Goal: Information Seeking & Learning: Understand process/instructions

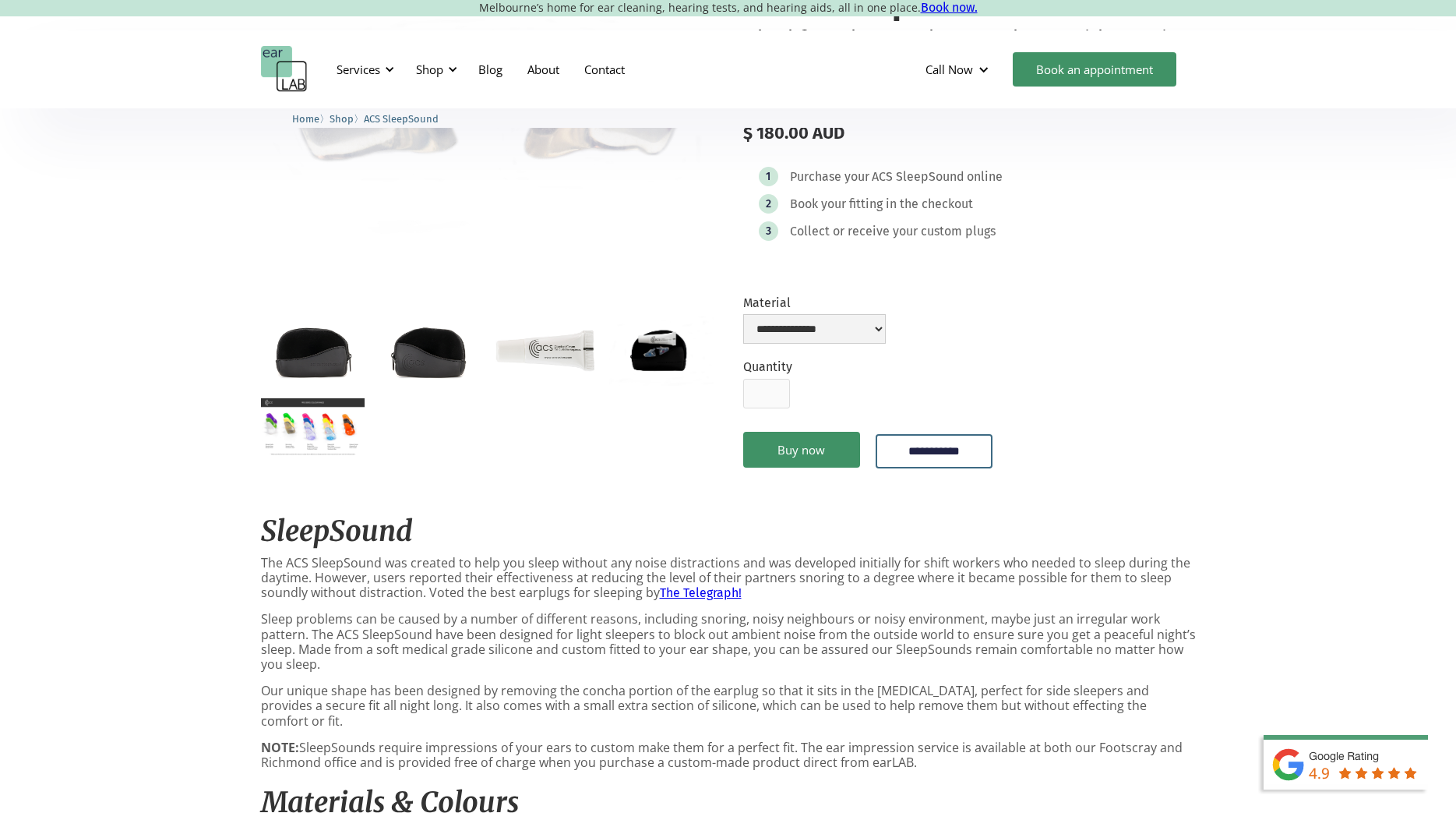
scroll to position [234, 0]
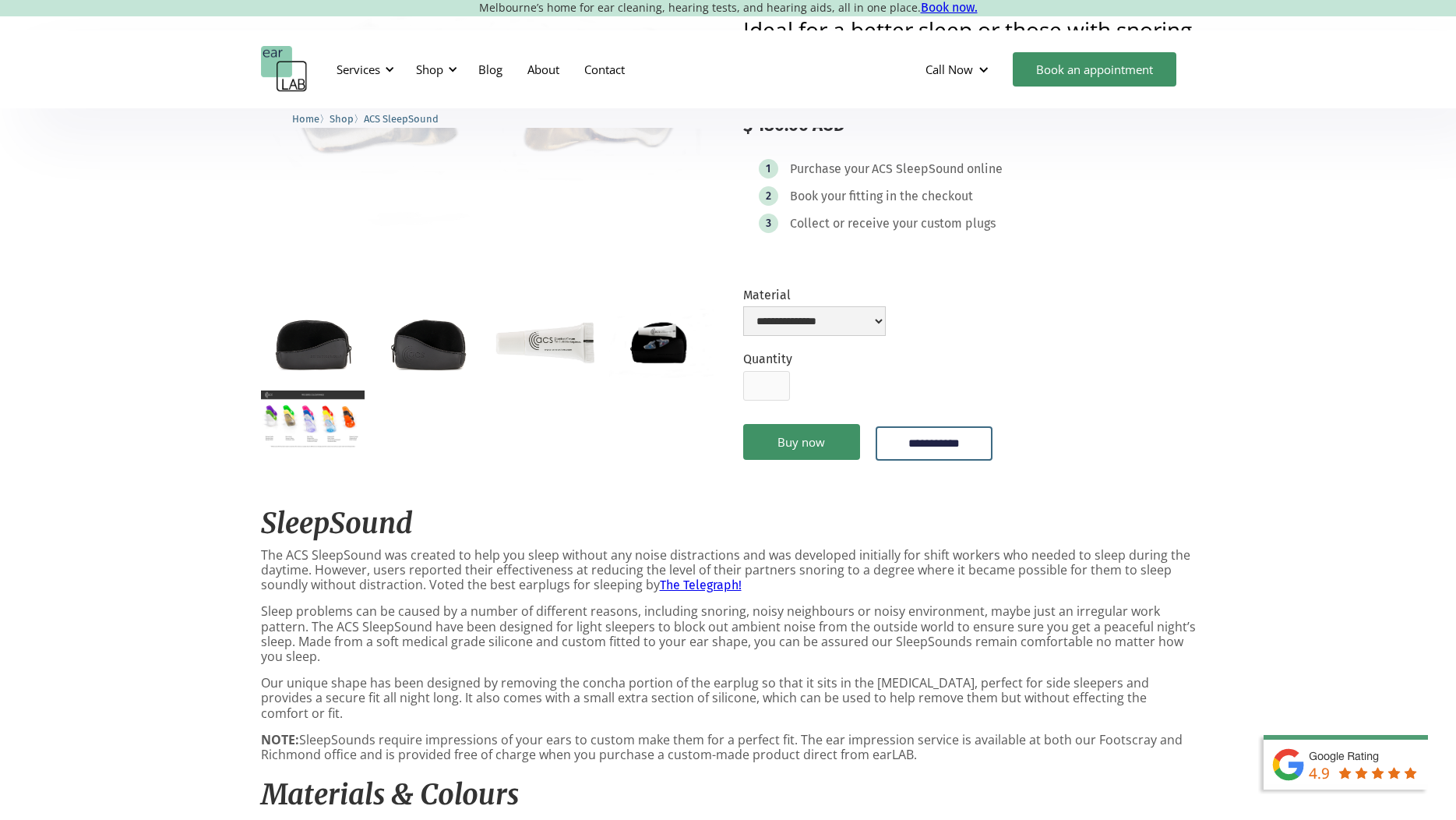
click at [324, 424] on img "open lightbox" at bounding box center [312, 419] width 104 height 58
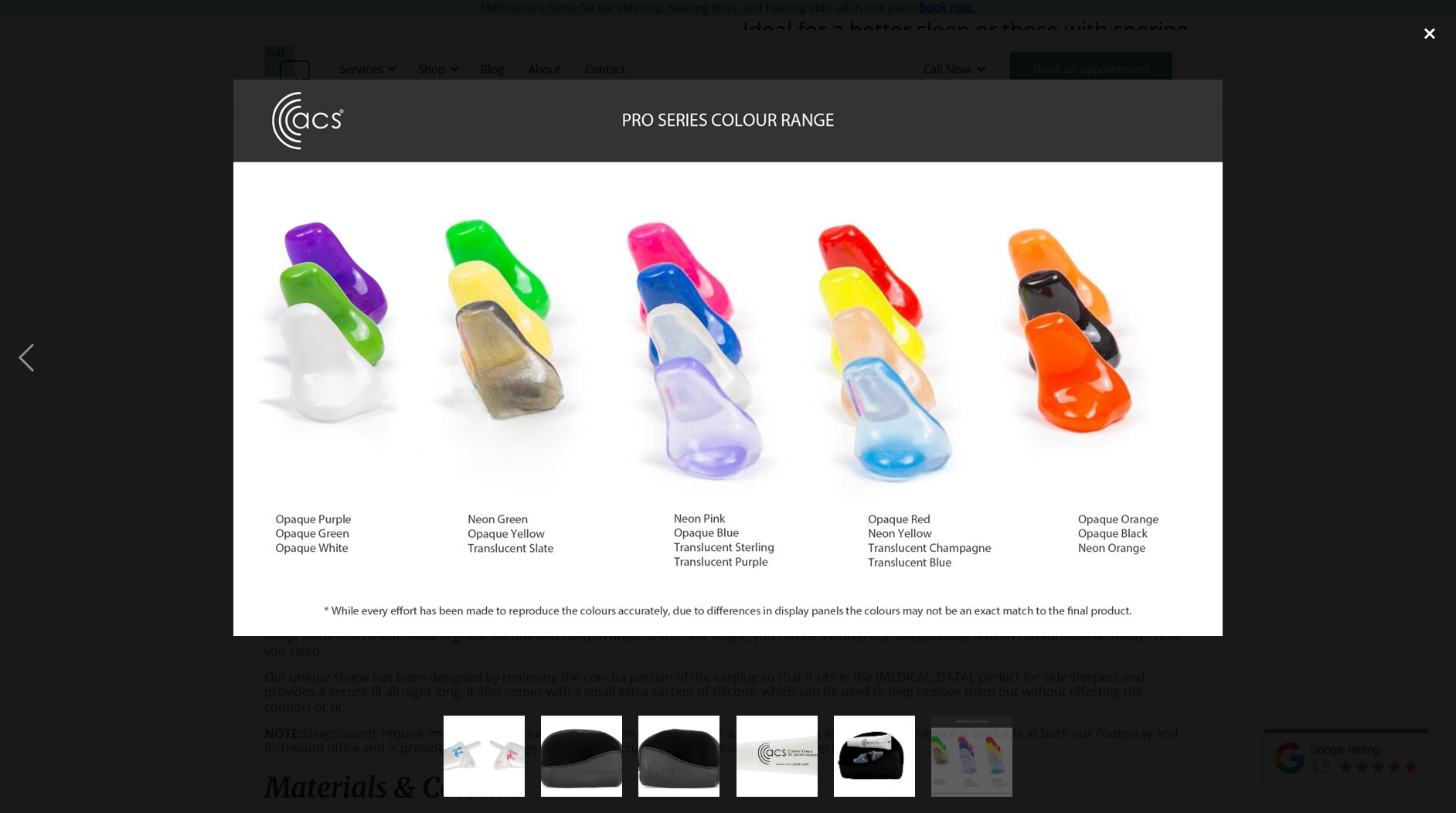
click at [1432, 25] on div "close lightbox" at bounding box center [1429, 33] width 53 height 34
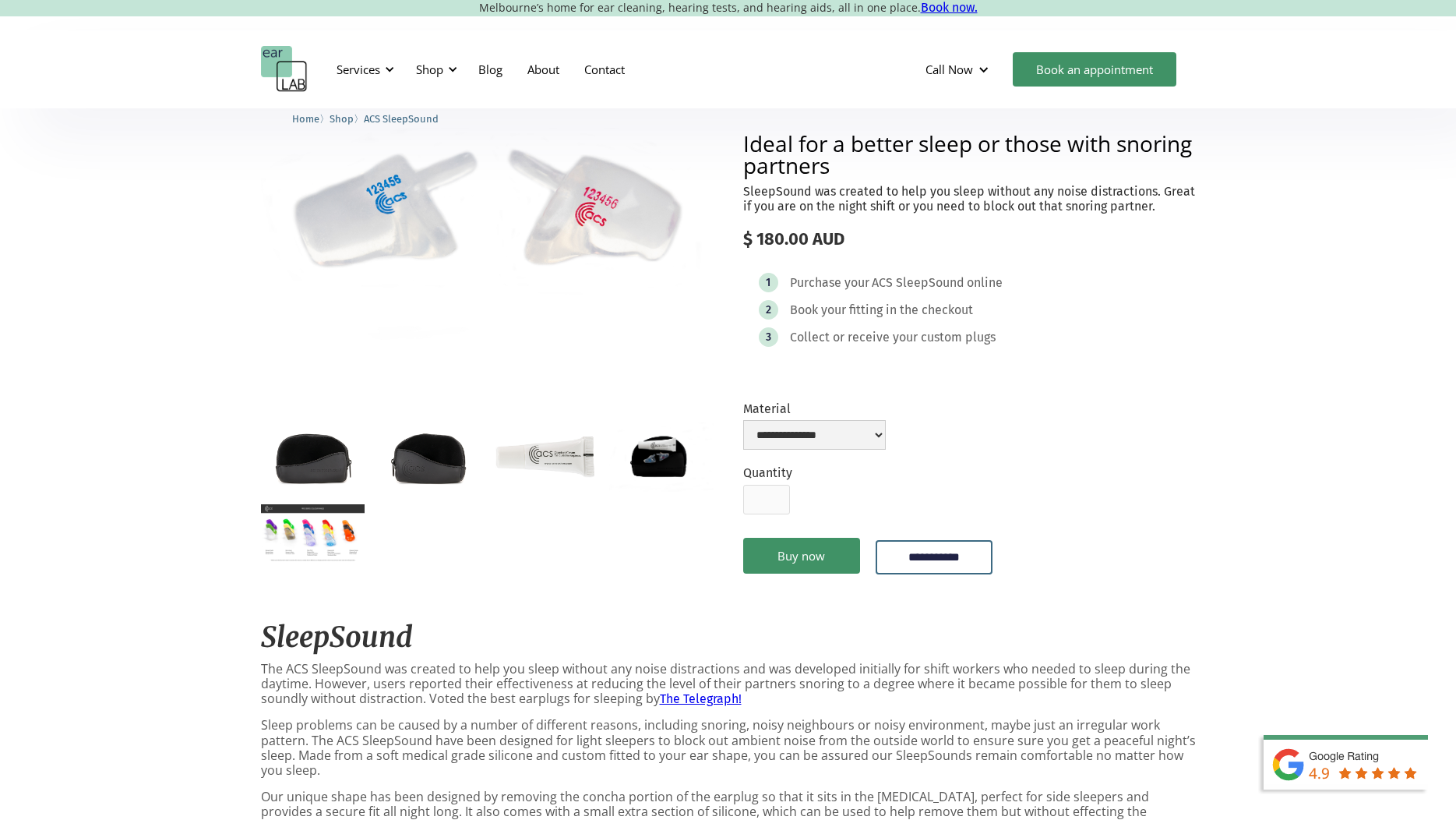
scroll to position [0, 0]
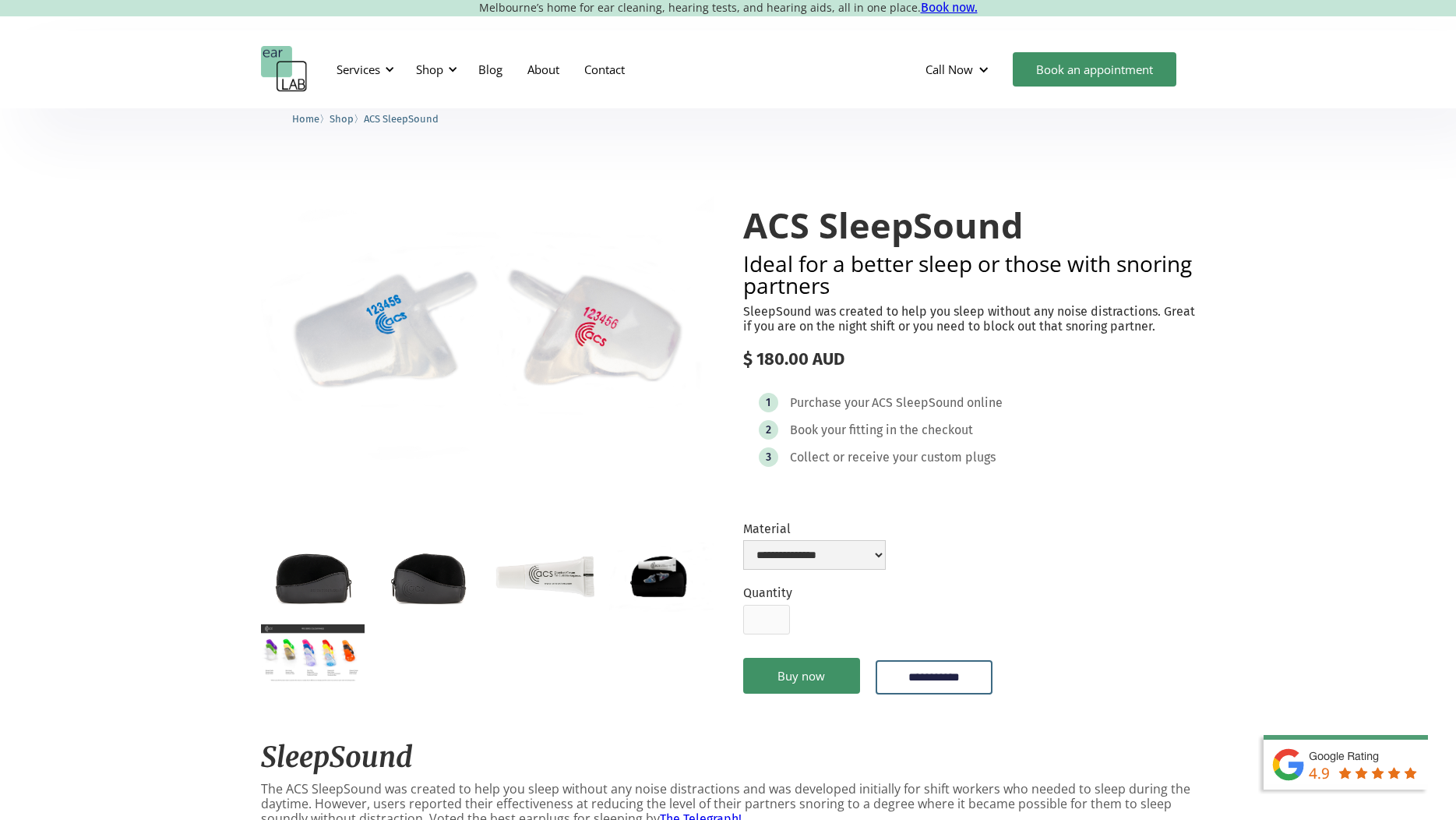
click at [434, 575] on img "open lightbox" at bounding box center [429, 577] width 104 height 69
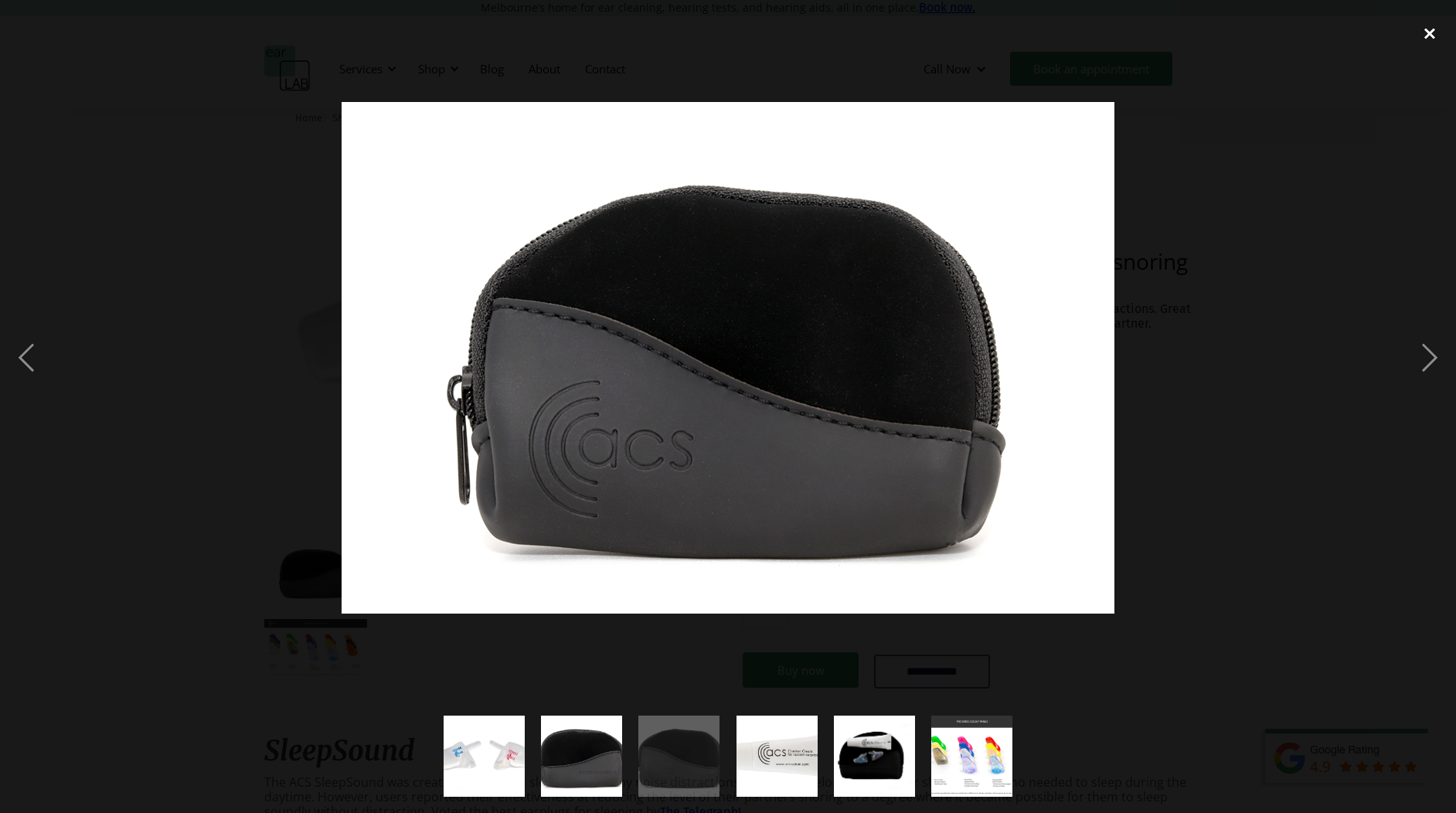
click at [1433, 31] on div "close lightbox" at bounding box center [1429, 33] width 53 height 34
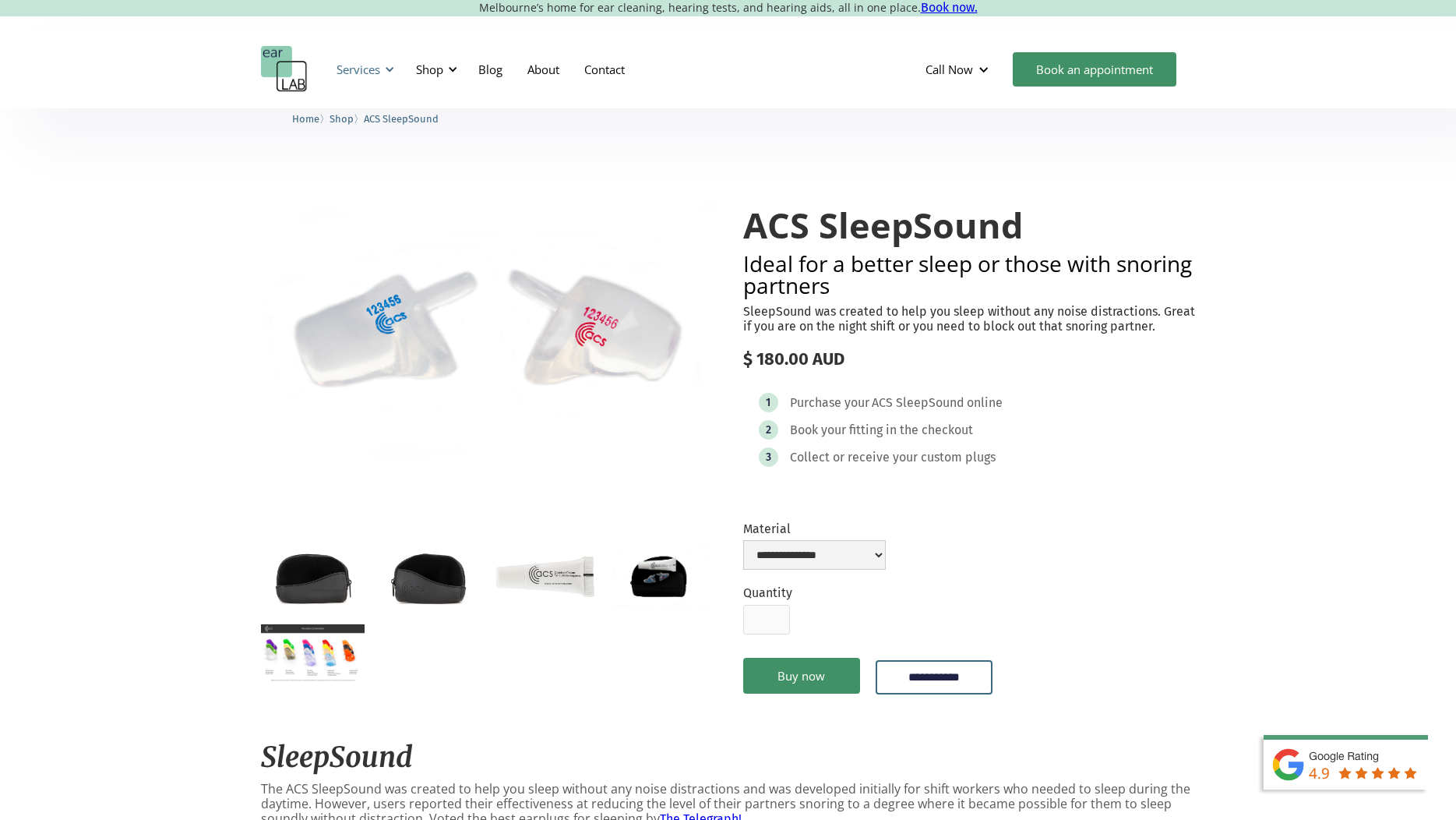
click at [381, 65] on div "Services" at bounding box center [363, 69] width 72 height 47
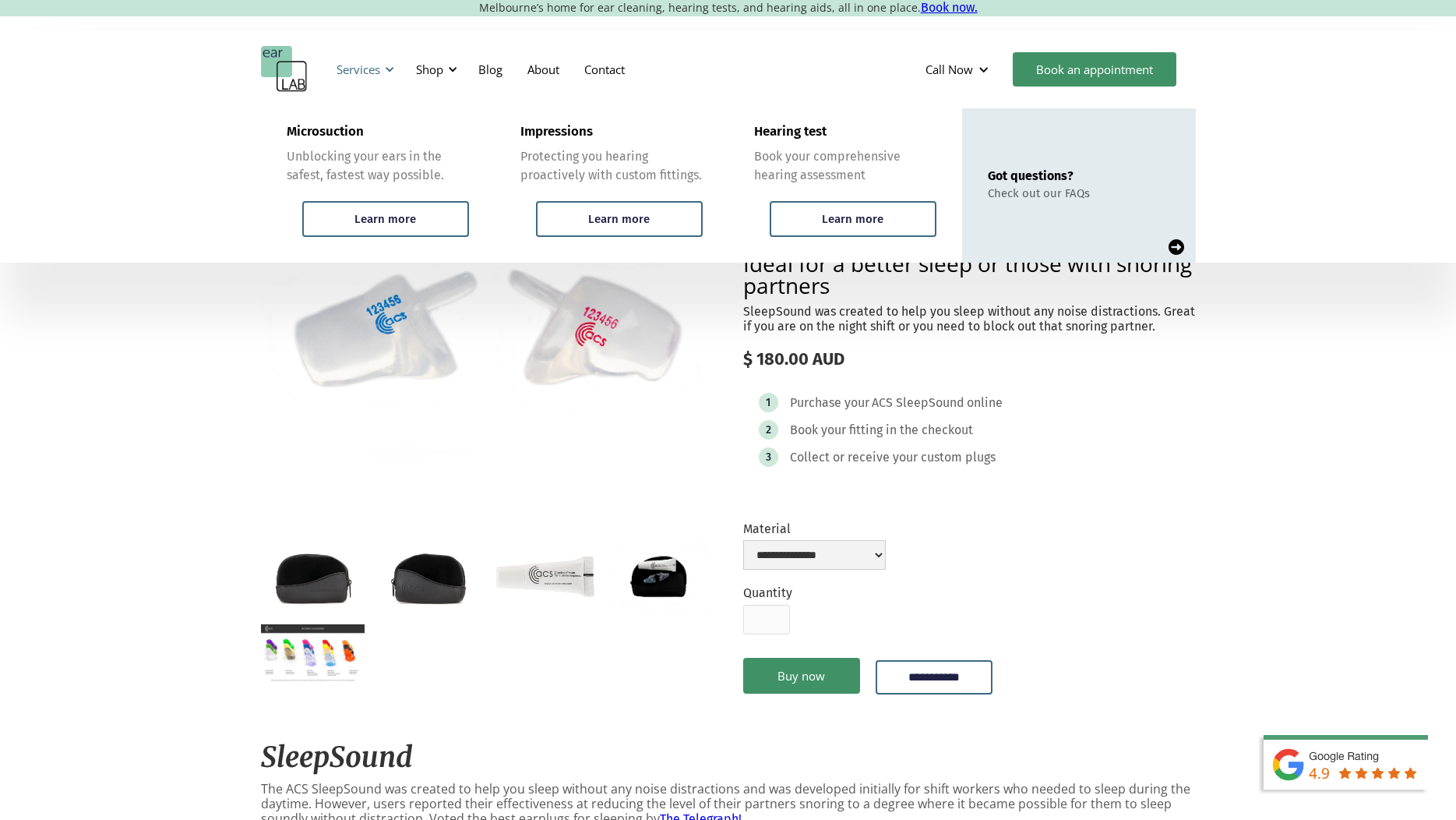
click at [381, 65] on div "Services" at bounding box center [363, 69] width 72 height 47
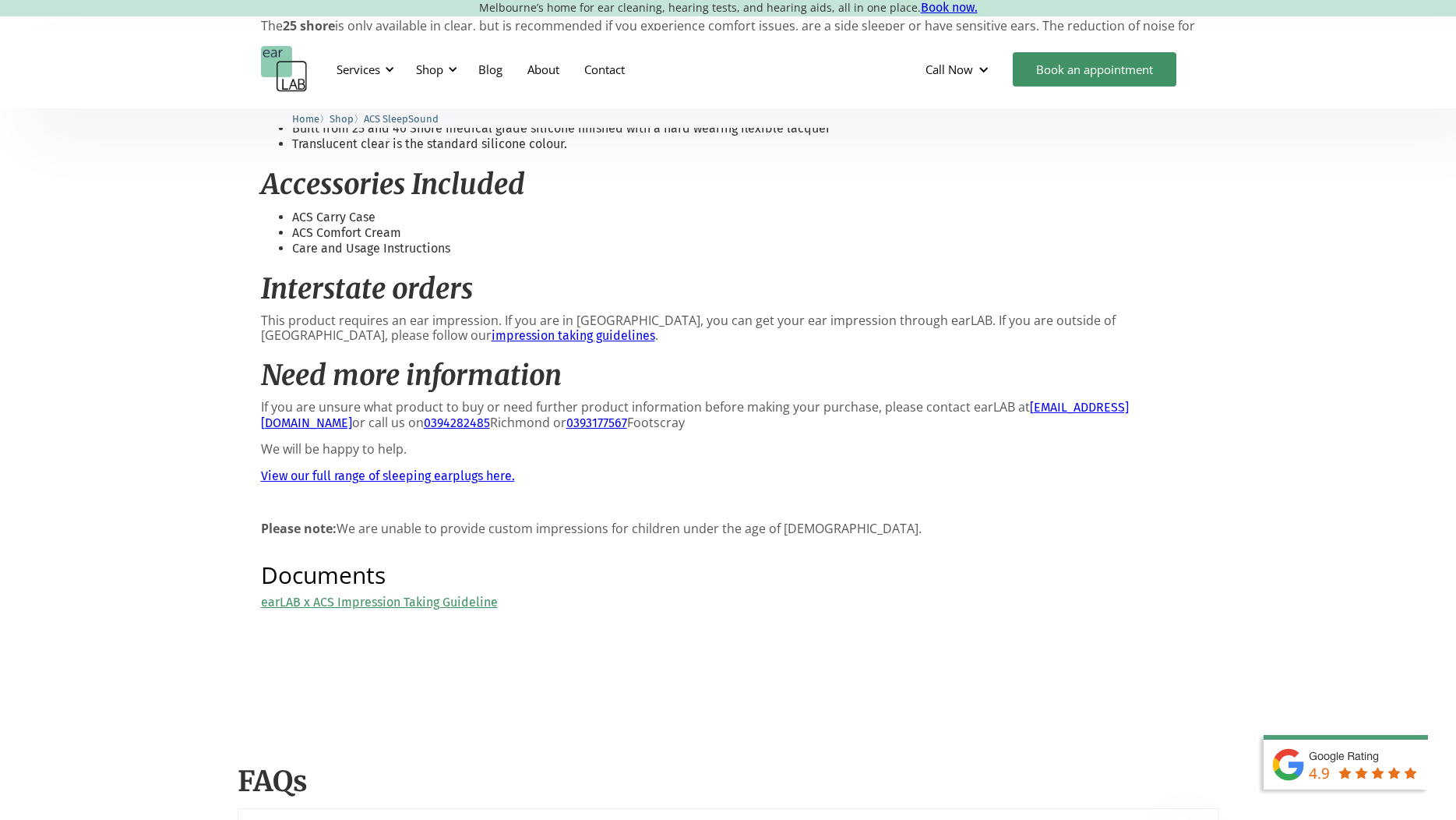
scroll to position [1325, 0]
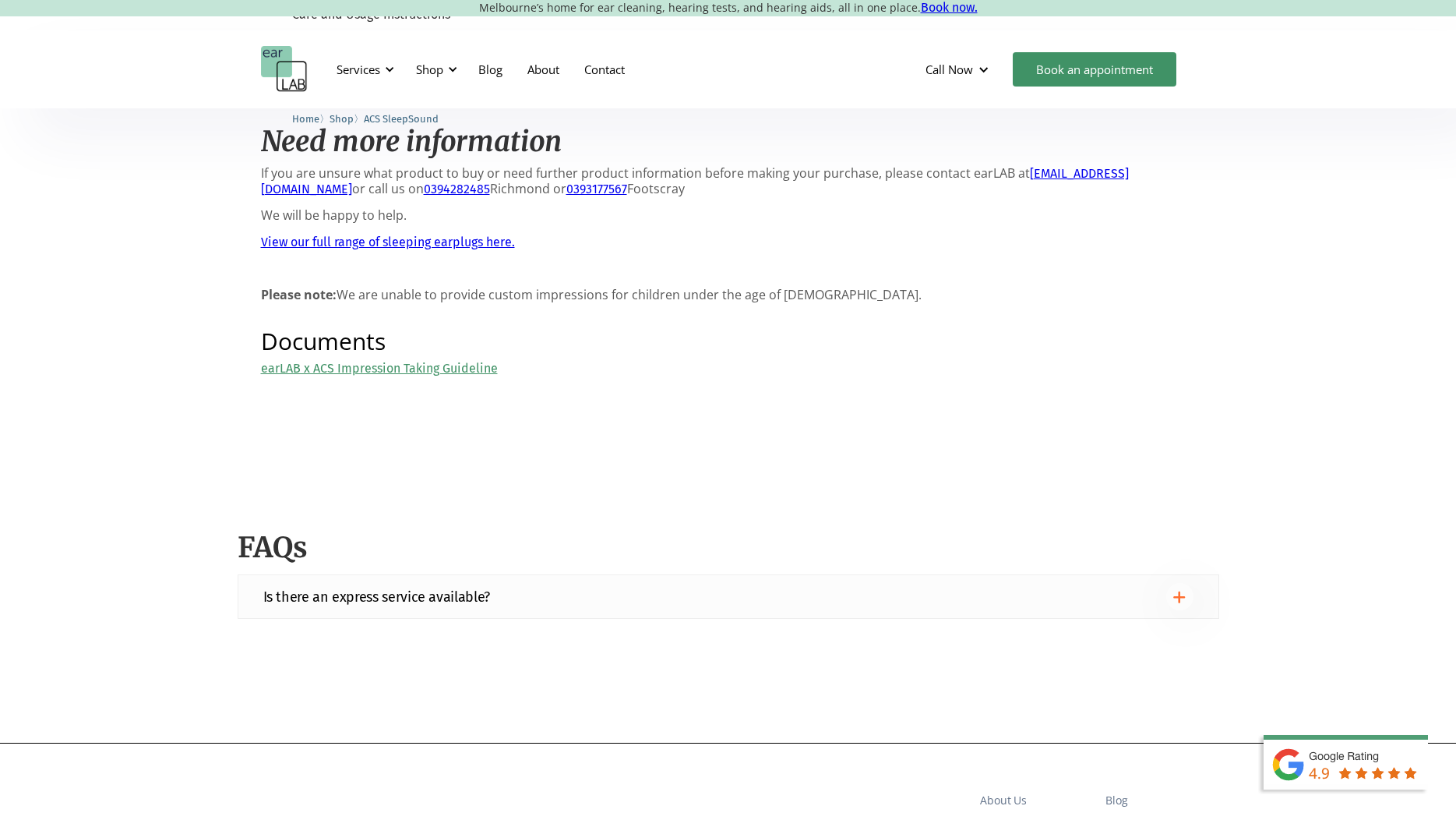
click at [1180, 591] on img at bounding box center [1180, 597] width 12 height 12
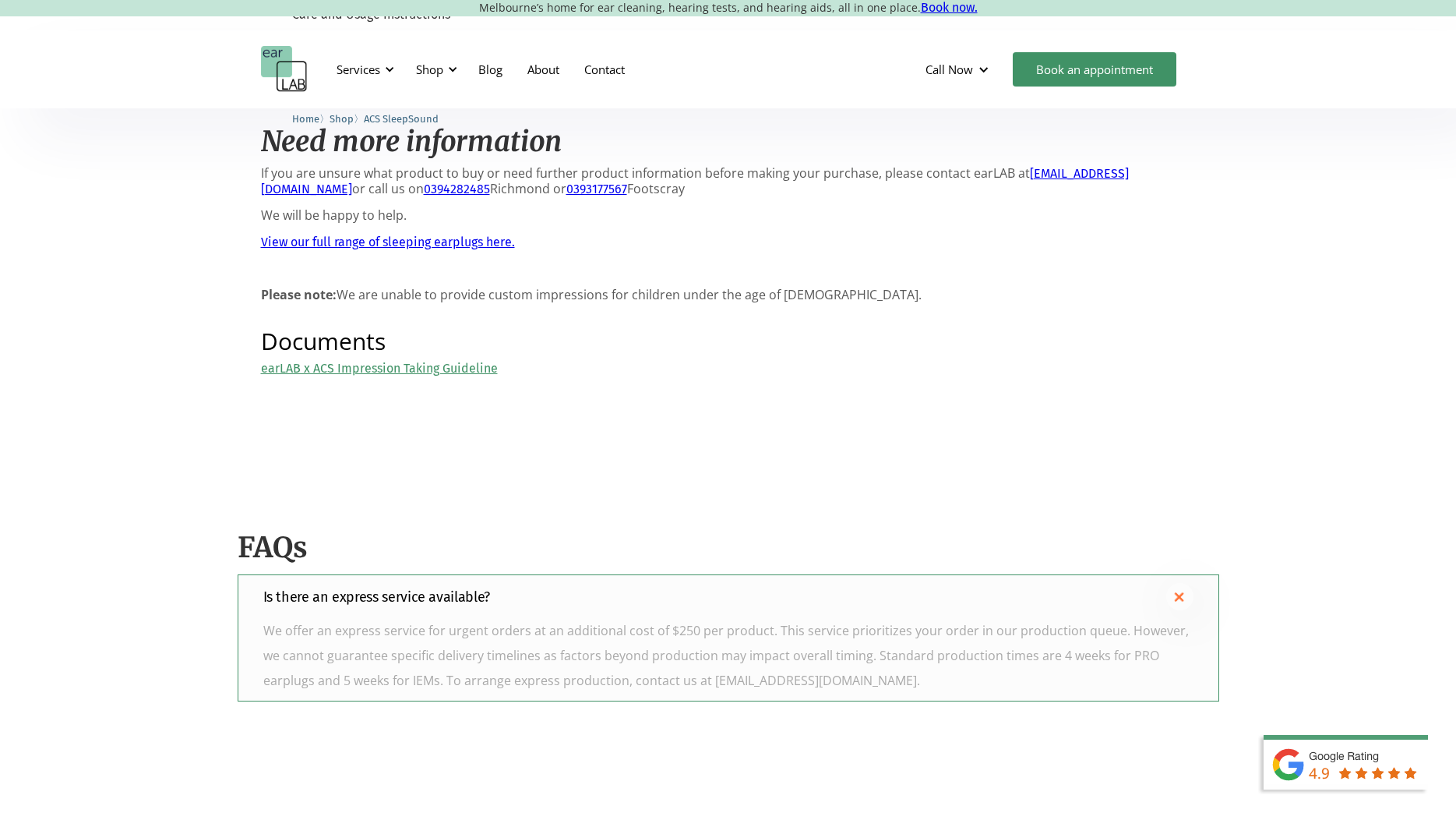
click at [1180, 588] on img at bounding box center [1180, 597] width 18 height 18
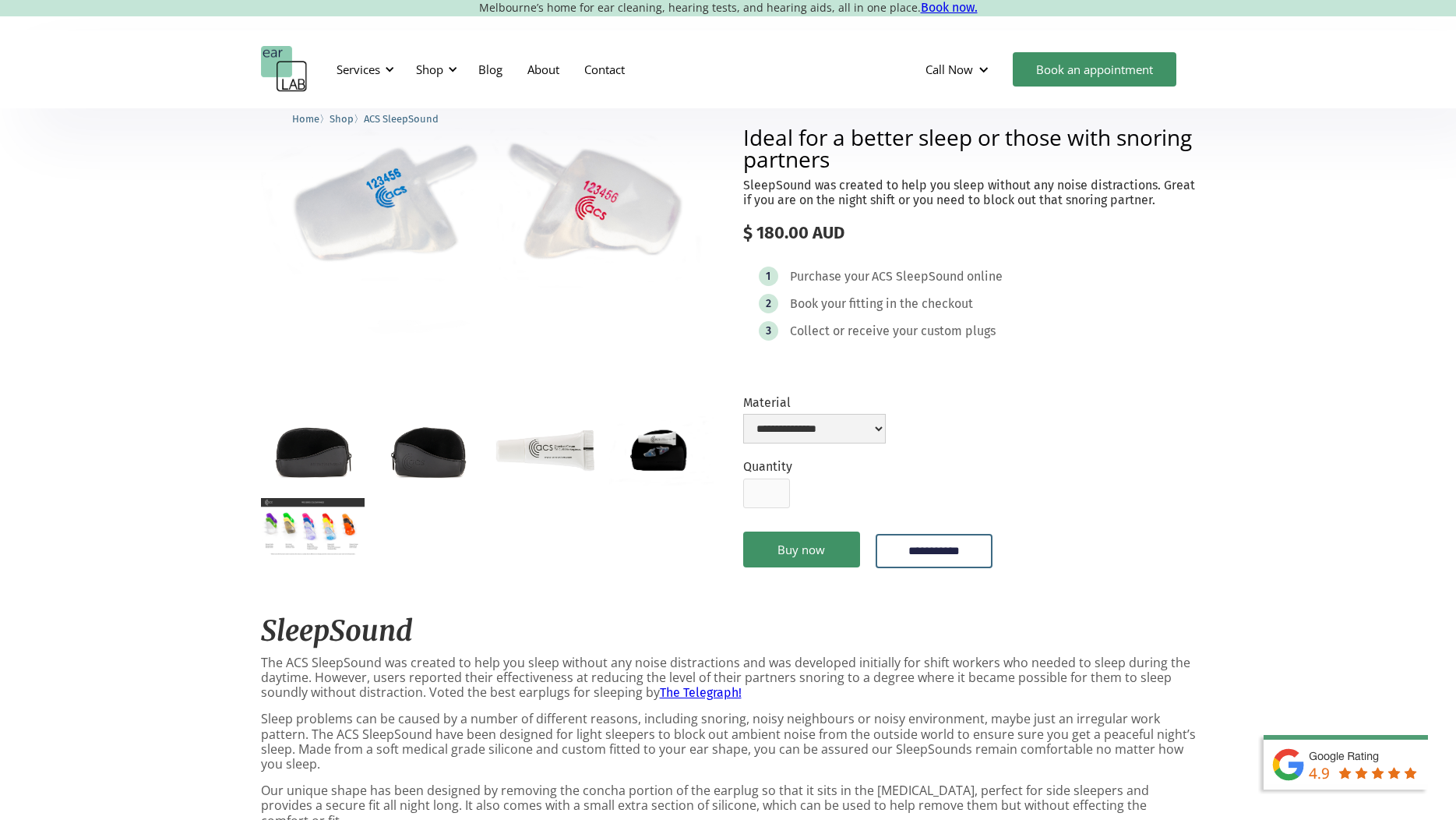
scroll to position [0, 0]
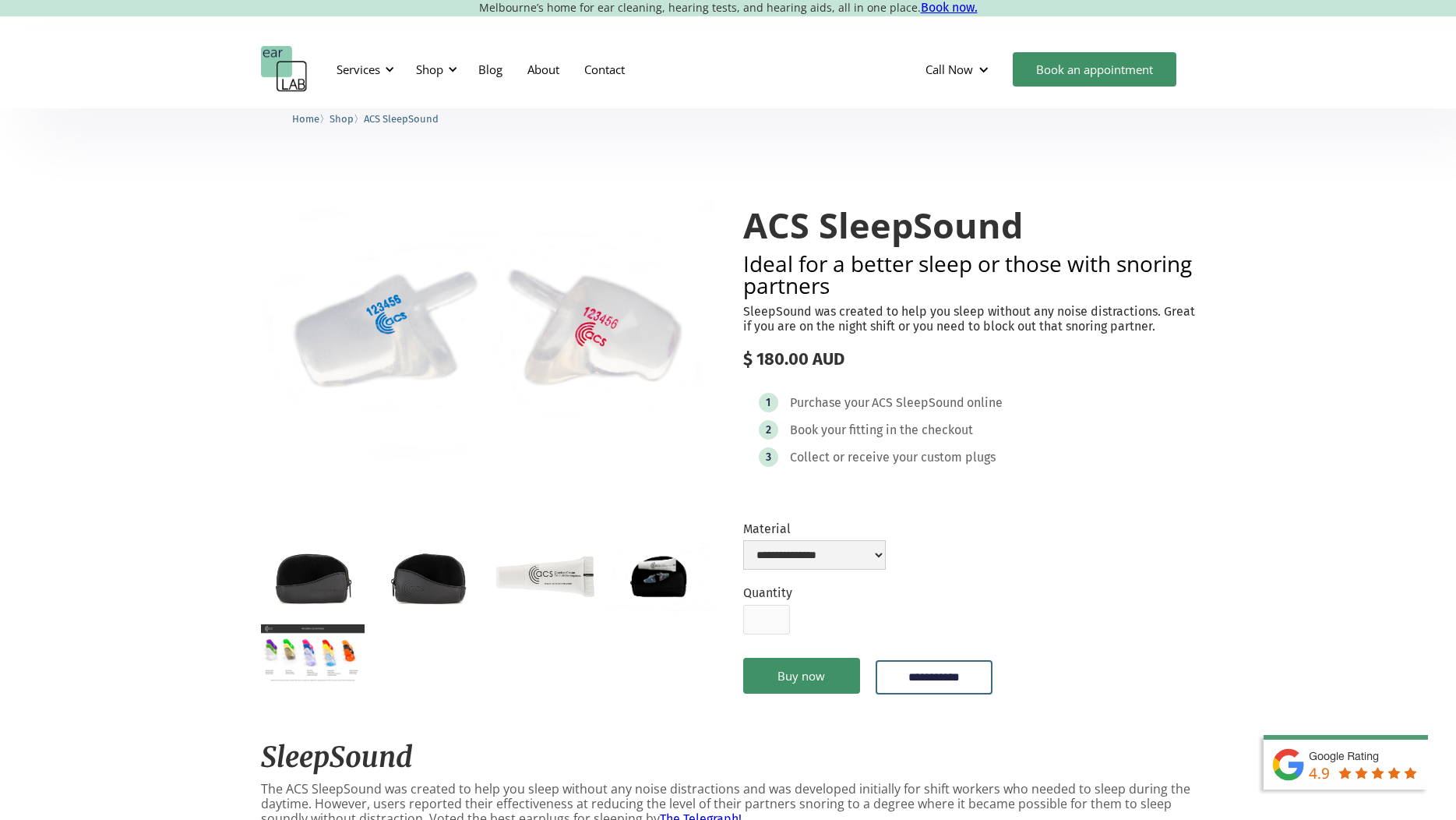
click at [326, 656] on img "open lightbox" at bounding box center [312, 653] width 104 height 58
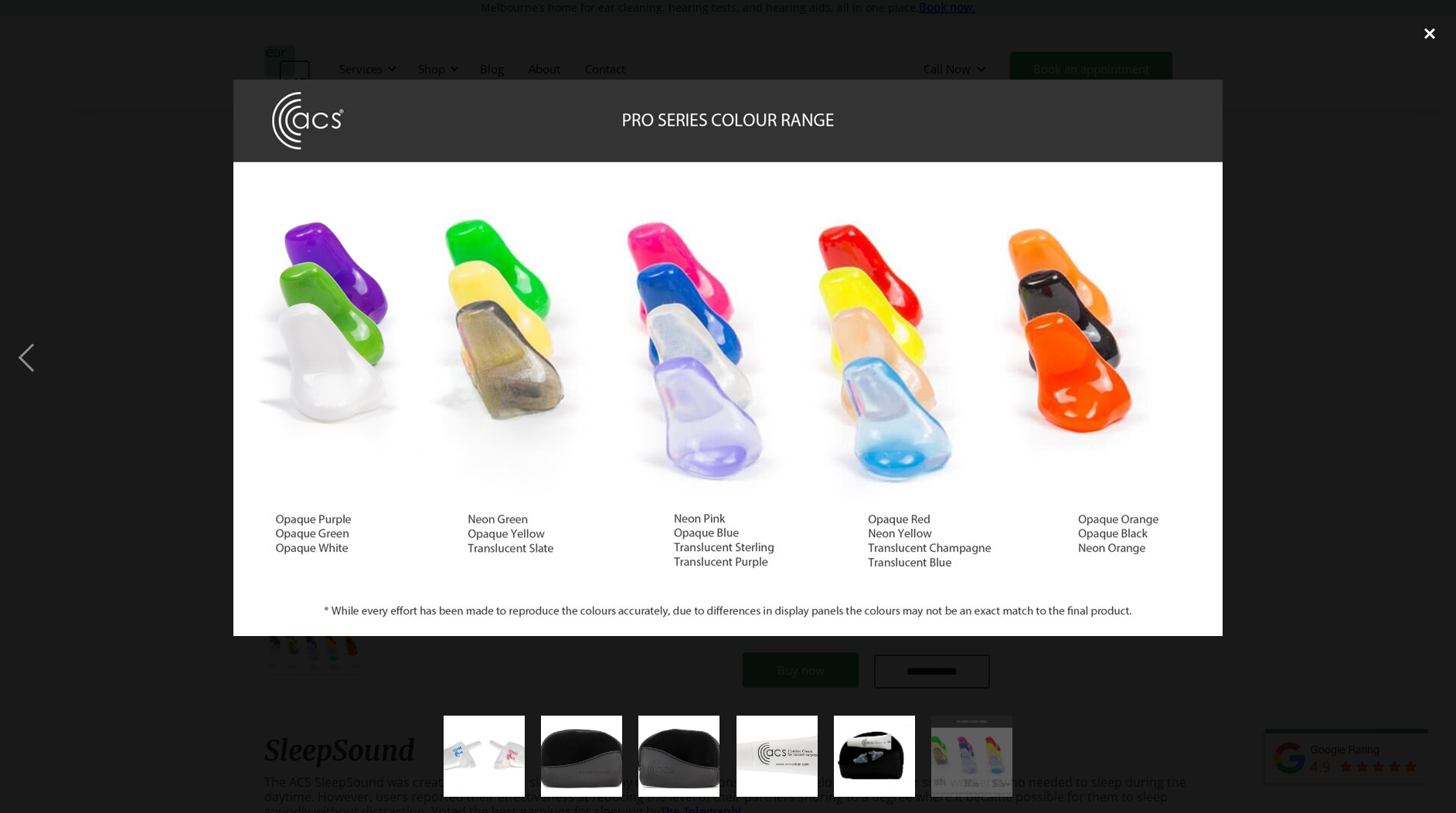
click at [1424, 29] on div "close lightbox" at bounding box center [1429, 33] width 53 height 34
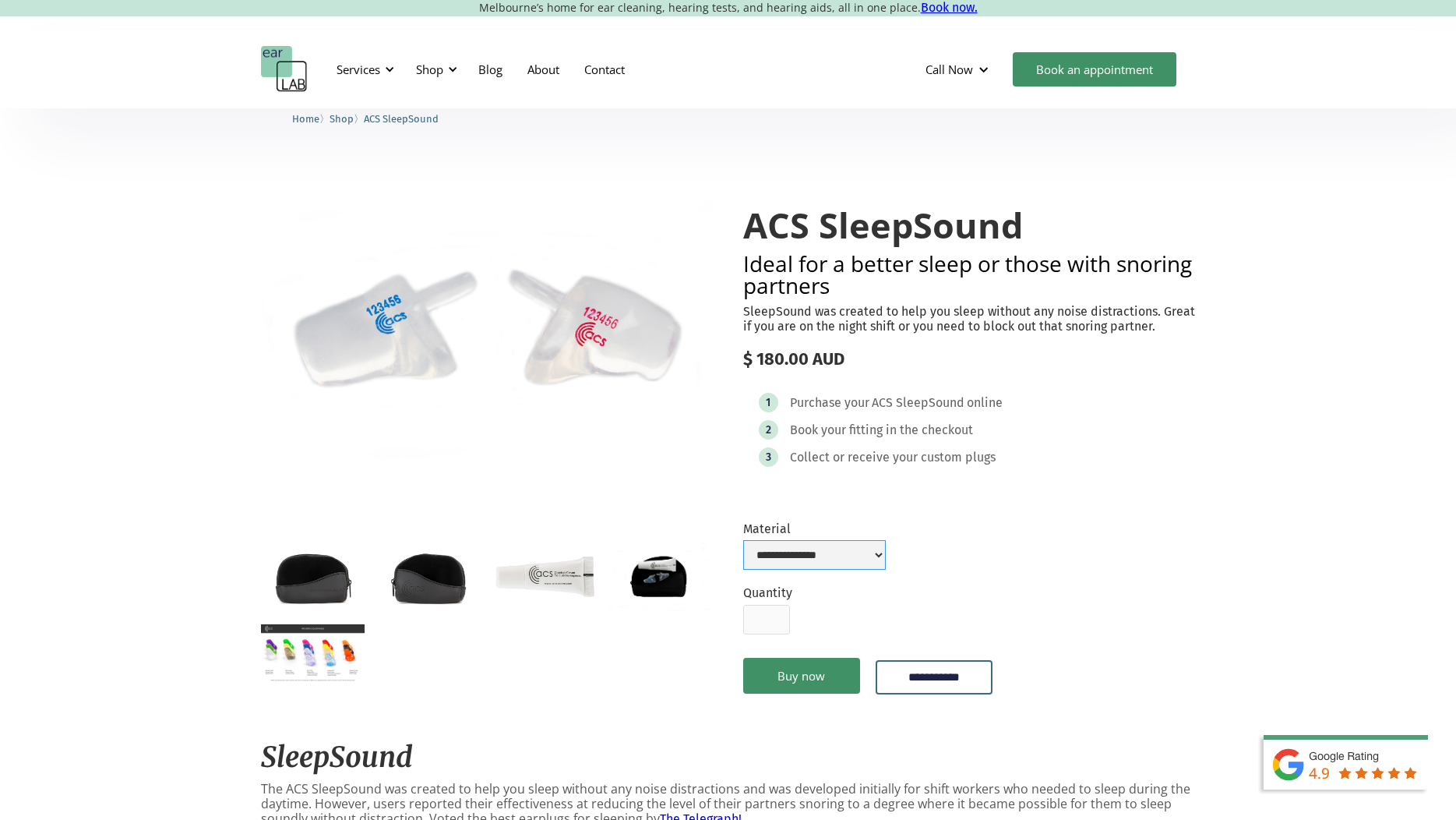
click at [886, 546] on select "**********" at bounding box center [815, 555] width 142 height 29
click at [1169, 536] on form "**********" at bounding box center [969, 616] width 452 height 191
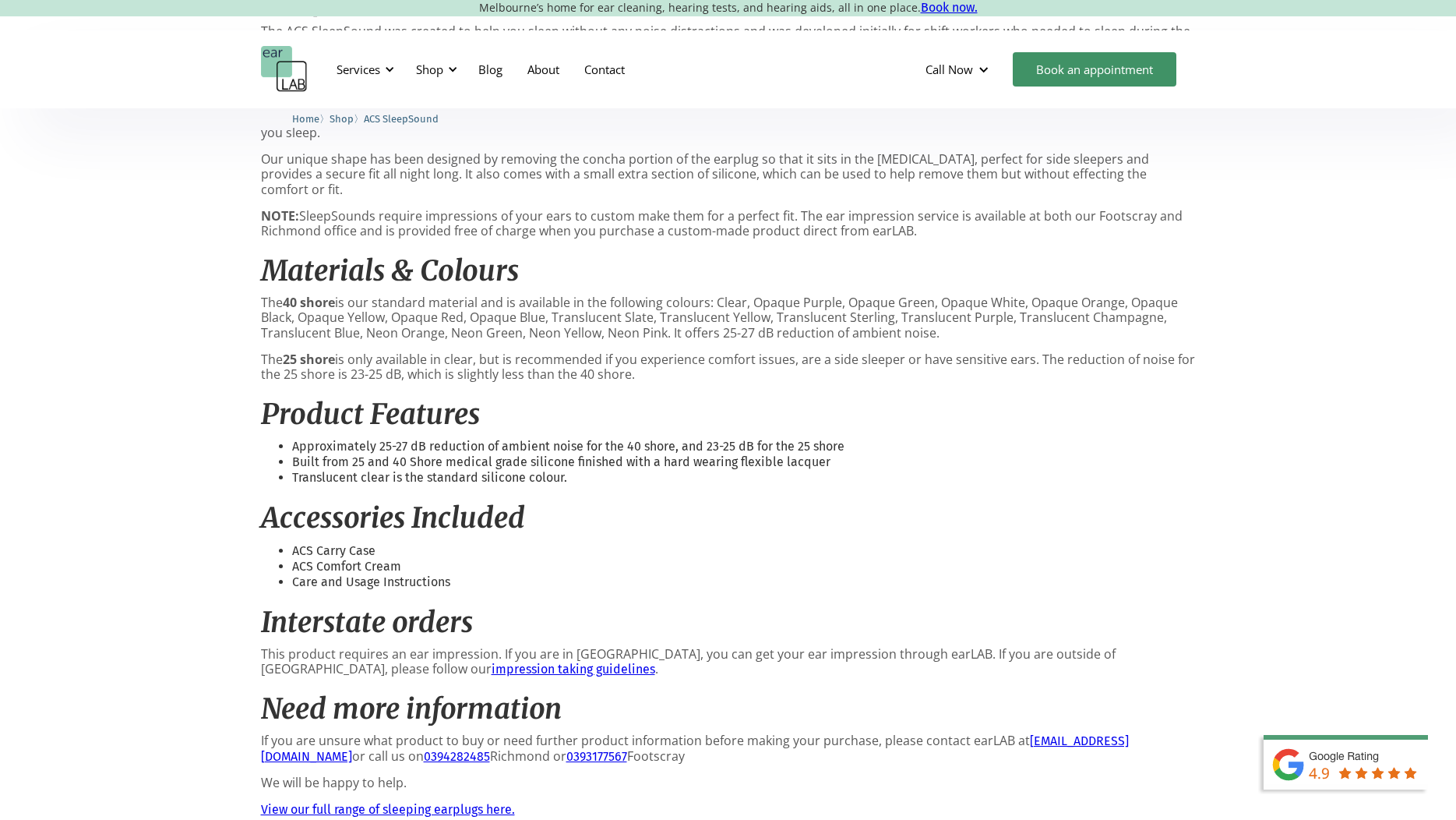
scroll to position [780, 0]
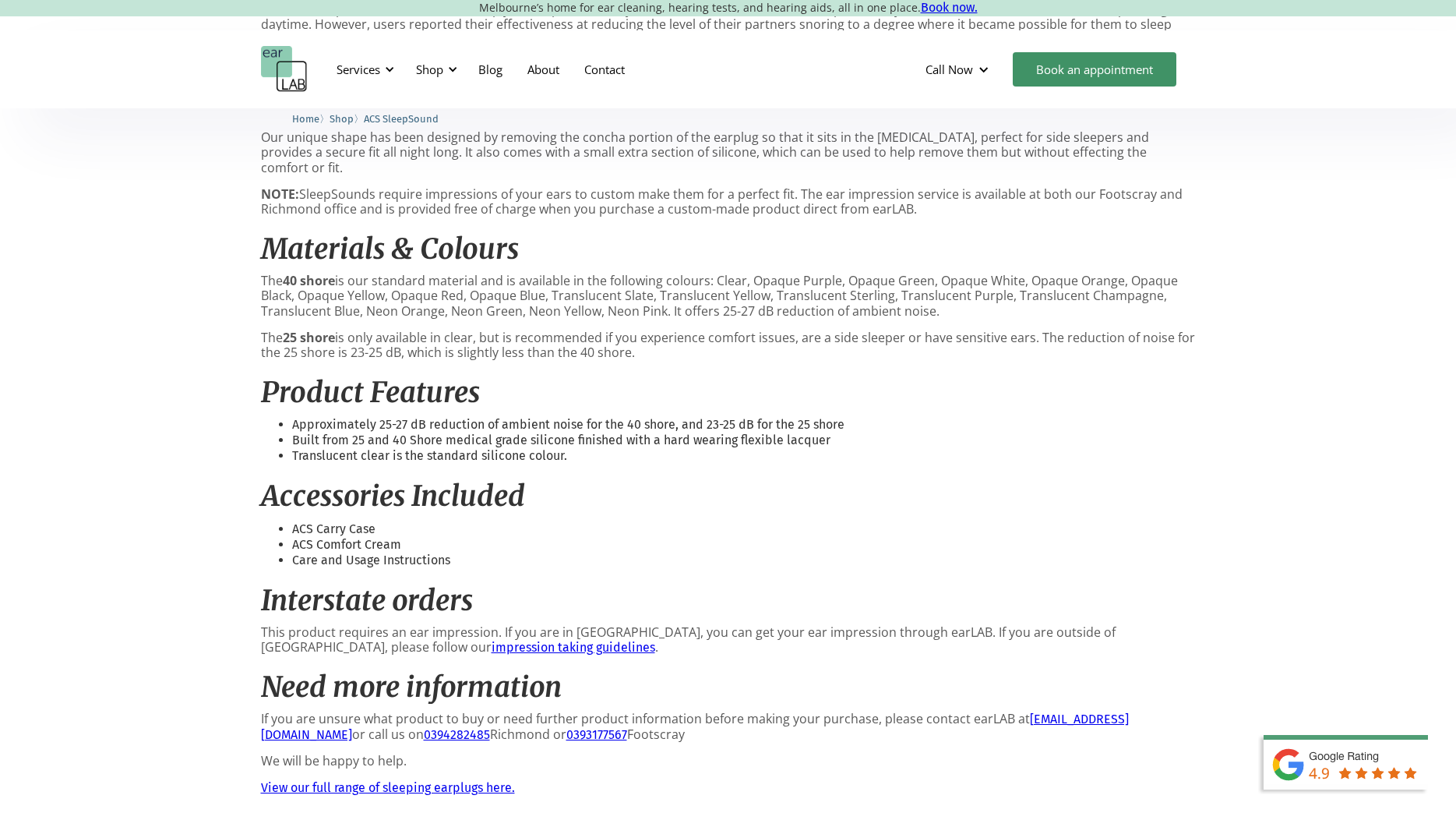
click at [492, 640] on link "impression taking guidelines" at bounding box center [573, 647] width 164 height 15
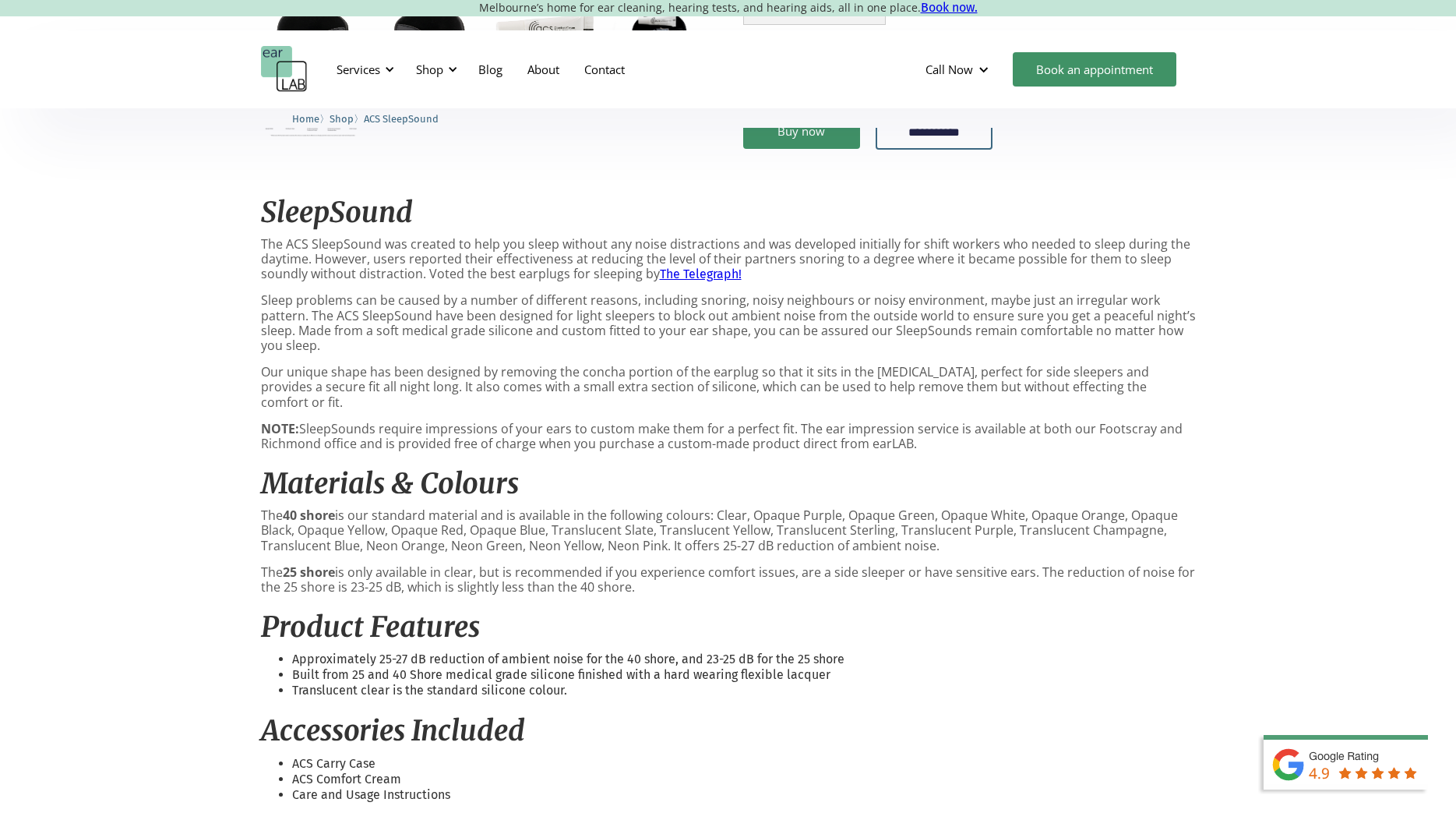
scroll to position [546, 0]
